Goal: Task Accomplishment & Management: Manage account settings

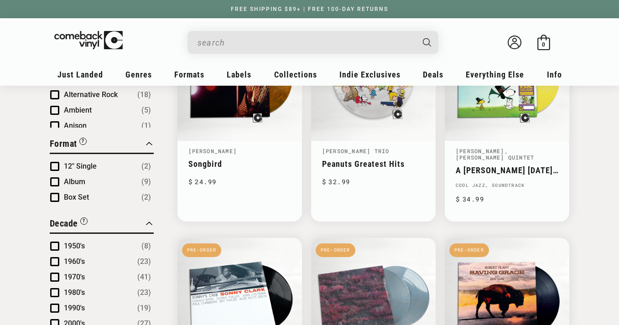
scroll to position [389, 0]
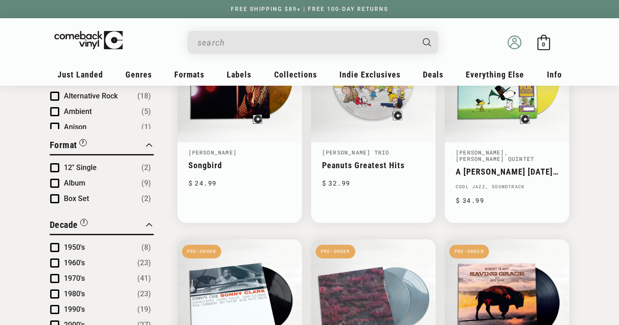
click at [514, 41] on icon at bounding box center [515, 43] width 14 height 14
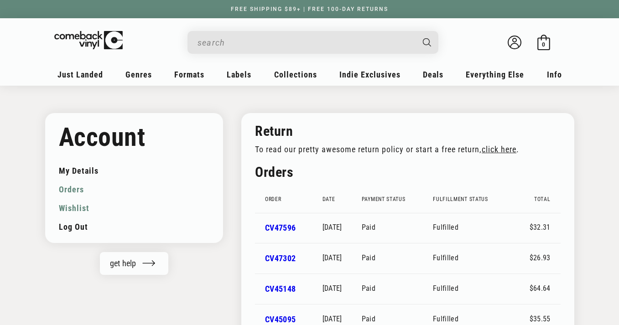
click at [64, 207] on link "Wishlist" at bounding box center [134, 208] width 151 height 19
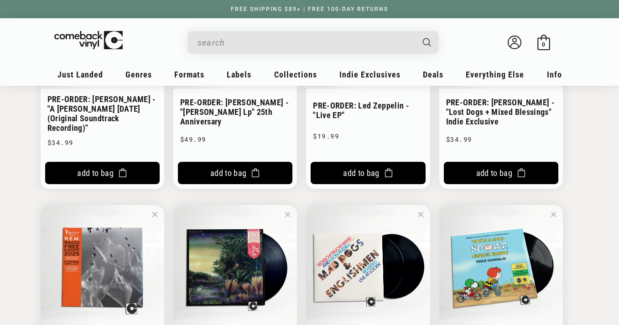
scroll to position [473, 0]
